Goal: Task Accomplishment & Management: Use online tool/utility

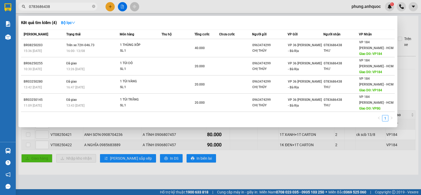
click at [306, 8] on div at bounding box center [210, 97] width 421 height 195
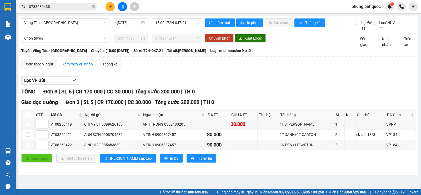
click at [355, 6] on span "phung.anhquoc" at bounding box center [367, 6] width 38 height 7
click at [363, 17] on span "Đăng xuất" at bounding box center [368, 16] width 27 height 6
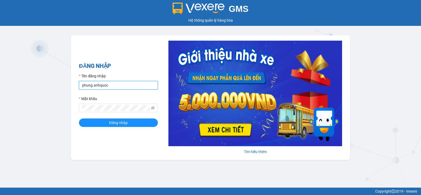
click at [141, 86] on input "phung.anhquoc" at bounding box center [118, 85] width 79 height 8
type input "baongoc.anhquoc"
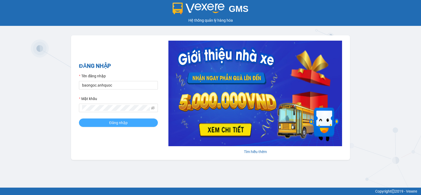
click at [146, 123] on button "Đăng nhập" at bounding box center [118, 122] width 79 height 8
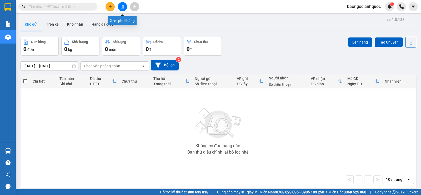
click at [111, 8] on icon "plus" at bounding box center [110, 7] width 4 height 4
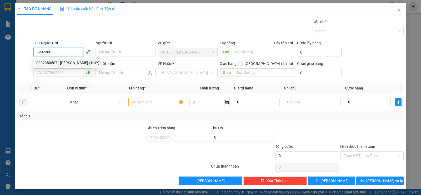
click at [50, 62] on div "0902380507 - [PERSON_NAME] ( HUY)" at bounding box center [67, 63] width 63 height 6
type input "0902380507"
type input "[PERSON_NAME] ( HUY)"
type input "0348605325"
type input "A DŨNG (HẰNG)"
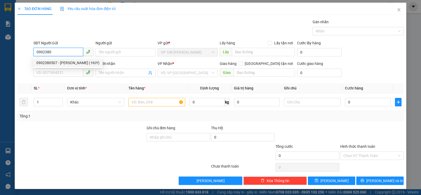
type input "VP184"
type input "TM 13/8 THỦY"
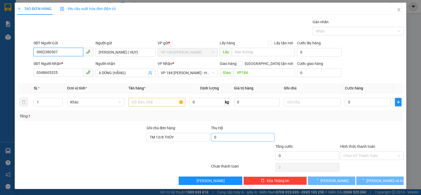
type input "20.000"
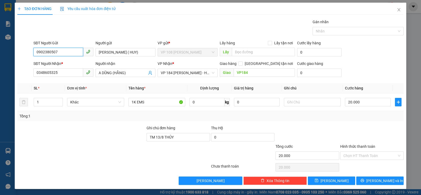
type input "0902380507"
drag, startPoint x: 153, startPoint y: 132, endPoint x: 131, endPoint y: 132, distance: 22.1
click at [131, 132] on div "Ghi chú đơn hàng TM 13/8 THỦY Thu Hộ 0" at bounding box center [211, 134] width 388 height 18
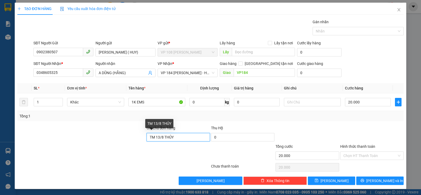
drag, startPoint x: 176, startPoint y: 139, endPoint x: 135, endPoint y: 139, distance: 40.3
click at [135, 139] on div "Ghi chú đơn hàng TM 13/8 THỦY Thu Hộ 0" at bounding box center [211, 134] width 388 height 18
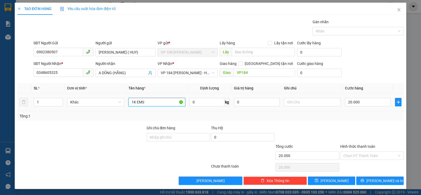
click at [155, 102] on input "1K EMS" at bounding box center [156, 102] width 57 height 8
type input "1"
type input "3T CARTON+1K ĐEN"
click at [364, 103] on input "20.000" at bounding box center [368, 102] width 46 height 8
type input "1"
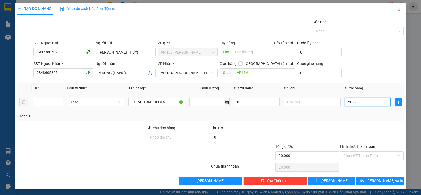
type input "1"
type input "16"
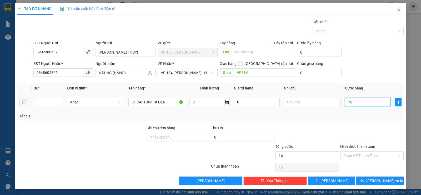
type input "160"
type input "1.600"
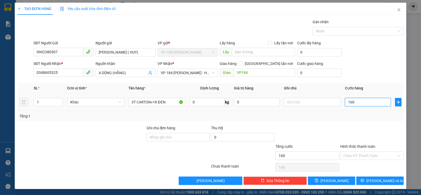
type input "1.600"
type input "16.000"
type input "160.000"
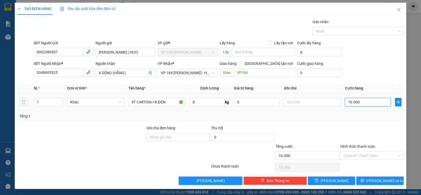
type input "160.000"
click at [379, 156] on input "Hình thức thanh toán" at bounding box center [370, 155] width 53 height 8
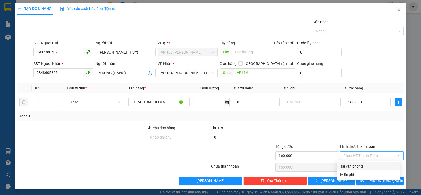
click at [319, 120] on div "Tổng: 1" at bounding box center [210, 116] width 387 height 10
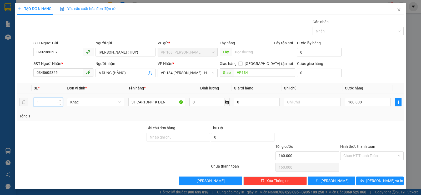
drag, startPoint x: 44, startPoint y: 100, endPoint x: 40, endPoint y: 94, distance: 7.3
click at [34, 99] on input "1" at bounding box center [48, 102] width 29 height 8
type input "4"
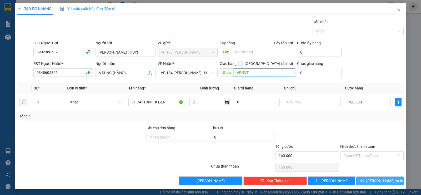
type input "VPNVT"
click at [364, 181] on icon "printer" at bounding box center [363, 180] width 4 height 4
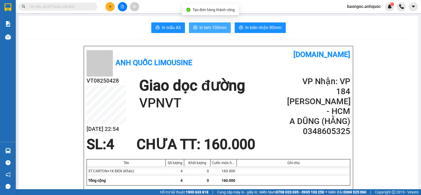
click at [200, 28] on span "In tem 100mm" at bounding box center [213, 27] width 27 height 7
click at [196, 32] on button "In tem 100mm" at bounding box center [210, 27] width 42 height 11
click at [213, 23] on button "In tem 100mm" at bounding box center [210, 27] width 42 height 11
click at [16, 37] on main "In mẫu A5 In tem 100mm In biên nhận 80mm Anh Quốc Limousine [DOMAIN_NAME] VT082…" at bounding box center [210, 94] width 421 height 189
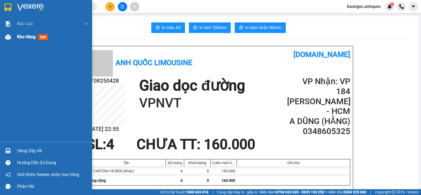
click at [13, 36] on div "Kho hàng mới" at bounding box center [46, 36] width 92 height 13
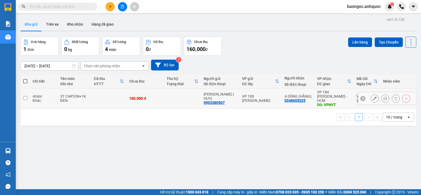
click at [126, 97] on td at bounding box center [109, 98] width 36 height 20
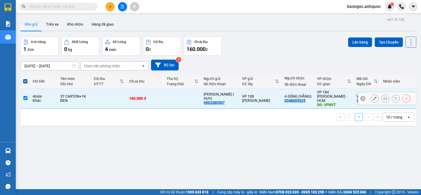
click at [85, 95] on div "3T CARTON+1K ĐEN" at bounding box center [74, 98] width 28 height 8
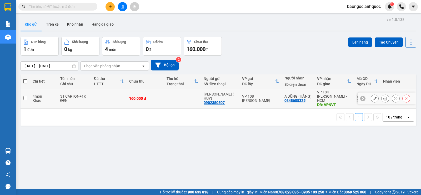
click at [140, 98] on td "160.000 đ" at bounding box center [145, 98] width 37 height 20
checkbox input "true"
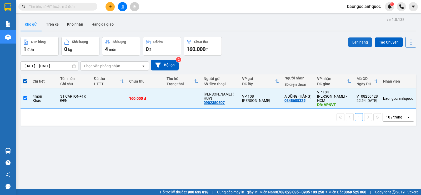
click at [358, 43] on button "Lên hàng" at bounding box center [360, 41] width 24 height 9
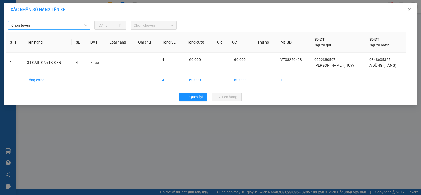
click at [33, 26] on span "Chọn tuyến" at bounding box center [49, 25] width 76 height 8
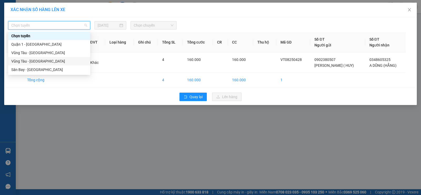
click at [25, 61] on div "Vũng Tàu - [GEOGRAPHIC_DATA]" at bounding box center [49, 61] width 76 height 6
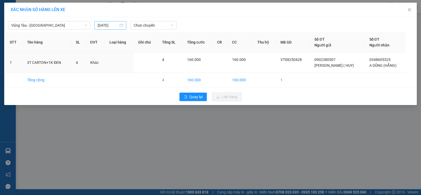
click at [119, 26] on div "[DATE]" at bounding box center [111, 25] width 26 height 6
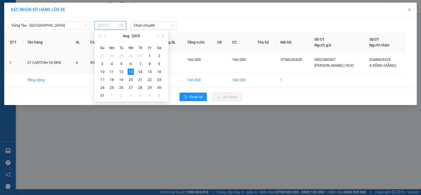
click at [137, 72] on div "14" at bounding box center [140, 71] width 6 height 6
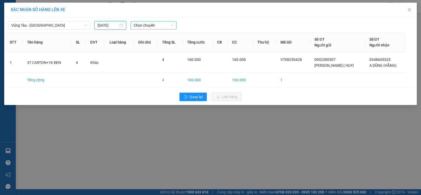
type input "[DATE]"
click at [112, 26] on input "[DATE]" at bounding box center [108, 25] width 21 height 6
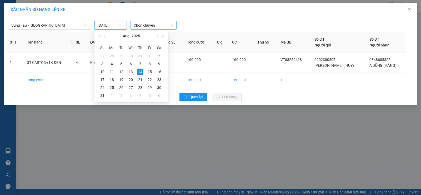
click at [138, 26] on span "Chọn chuyến" at bounding box center [154, 25] width 40 height 8
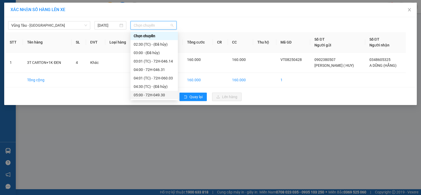
click at [148, 94] on div "05:00 - 72H-049.30" at bounding box center [154, 95] width 41 height 6
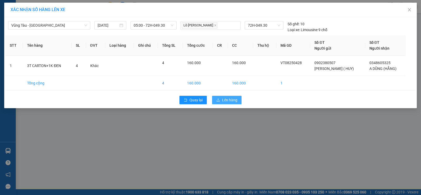
click at [229, 100] on span "Lên hàng" at bounding box center [229, 100] width 15 height 6
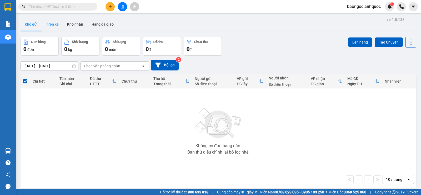
click at [54, 26] on button "Trên xe" at bounding box center [52, 24] width 21 height 13
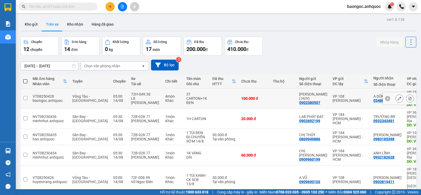
click at [408, 94] on button at bounding box center [410, 98] width 7 height 9
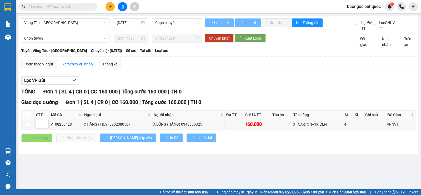
type input "[DATE]"
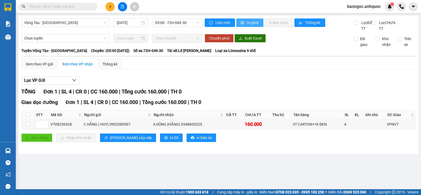
click at [255, 23] on span "In phơi" at bounding box center [253, 23] width 12 height 6
click at [241, 23] on icon "printer" at bounding box center [242, 22] width 3 height 3
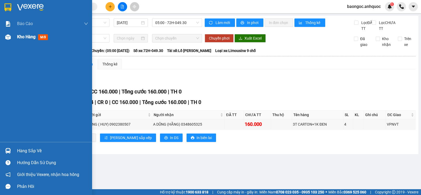
click at [19, 39] on span "Kho hàng" at bounding box center [26, 36] width 18 height 5
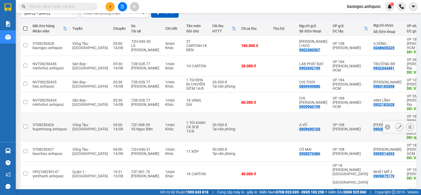
scroll to position [79, 0]
